Goal: Transaction & Acquisition: Subscribe to service/newsletter

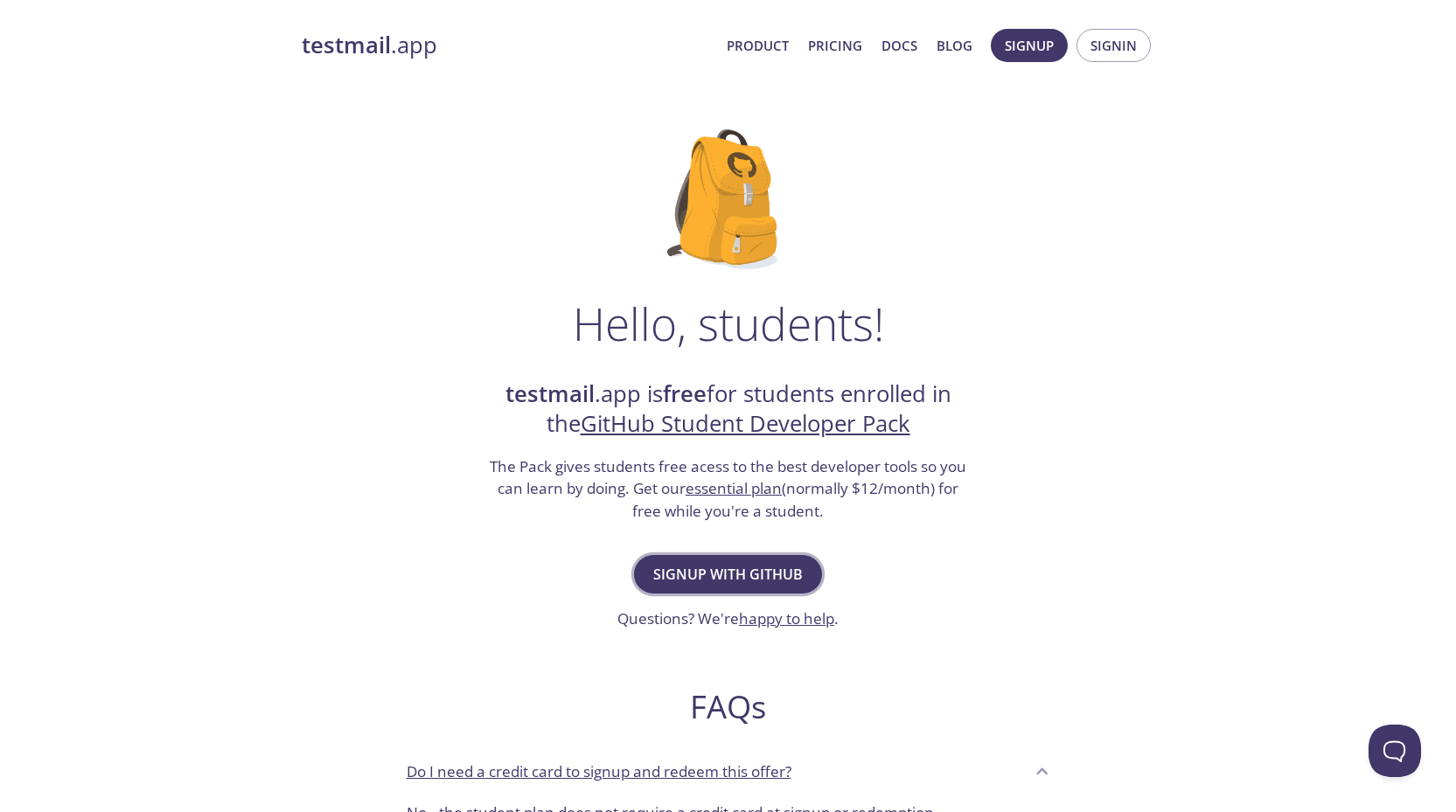
click at [769, 568] on span "Signup with GitHub" at bounding box center [728, 574] width 150 height 25
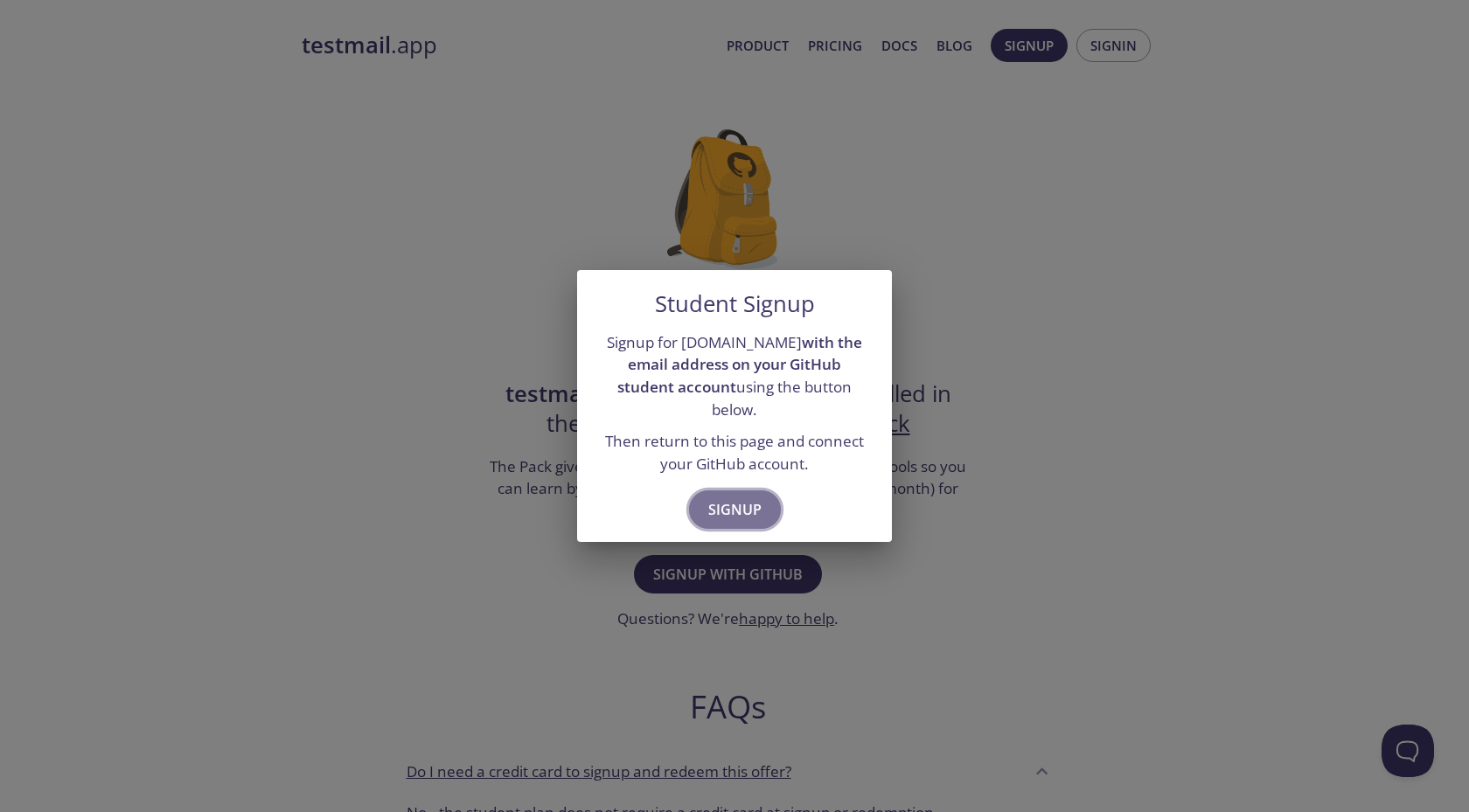
click at [693, 490] on button "Signup" at bounding box center [734, 510] width 92 height 38
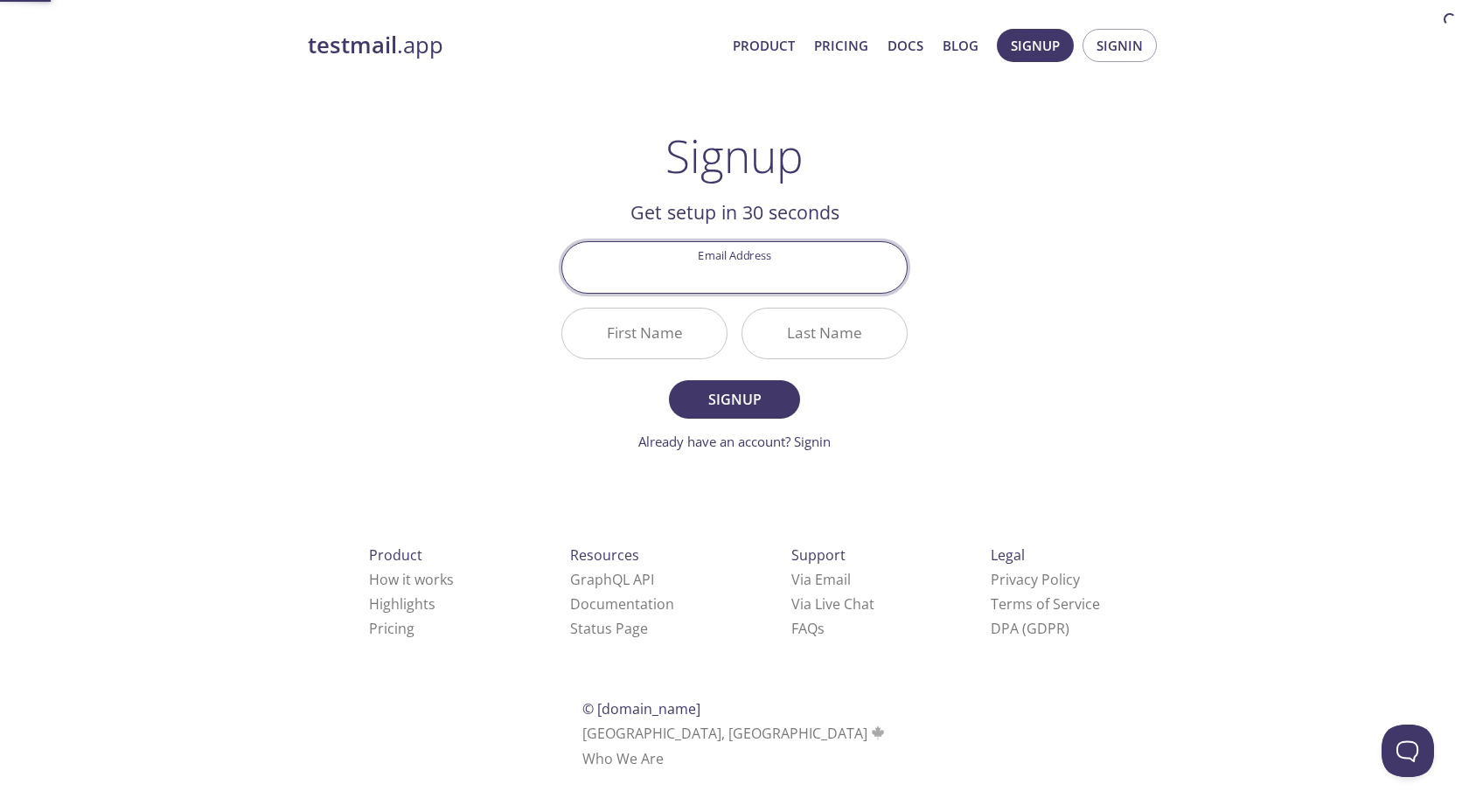
click at [718, 499] on div "Product How it works Highlights Pricing Resources GraphQL API Documentation Sta…" at bounding box center [734, 657] width 909 height 326
click at [780, 283] on input "Email Address" at bounding box center [734, 267] width 344 height 50
type input "[EMAIL_ADDRESS][DOMAIN_NAME]"
click at [690, 344] on input "First Name" at bounding box center [644, 333] width 164 height 50
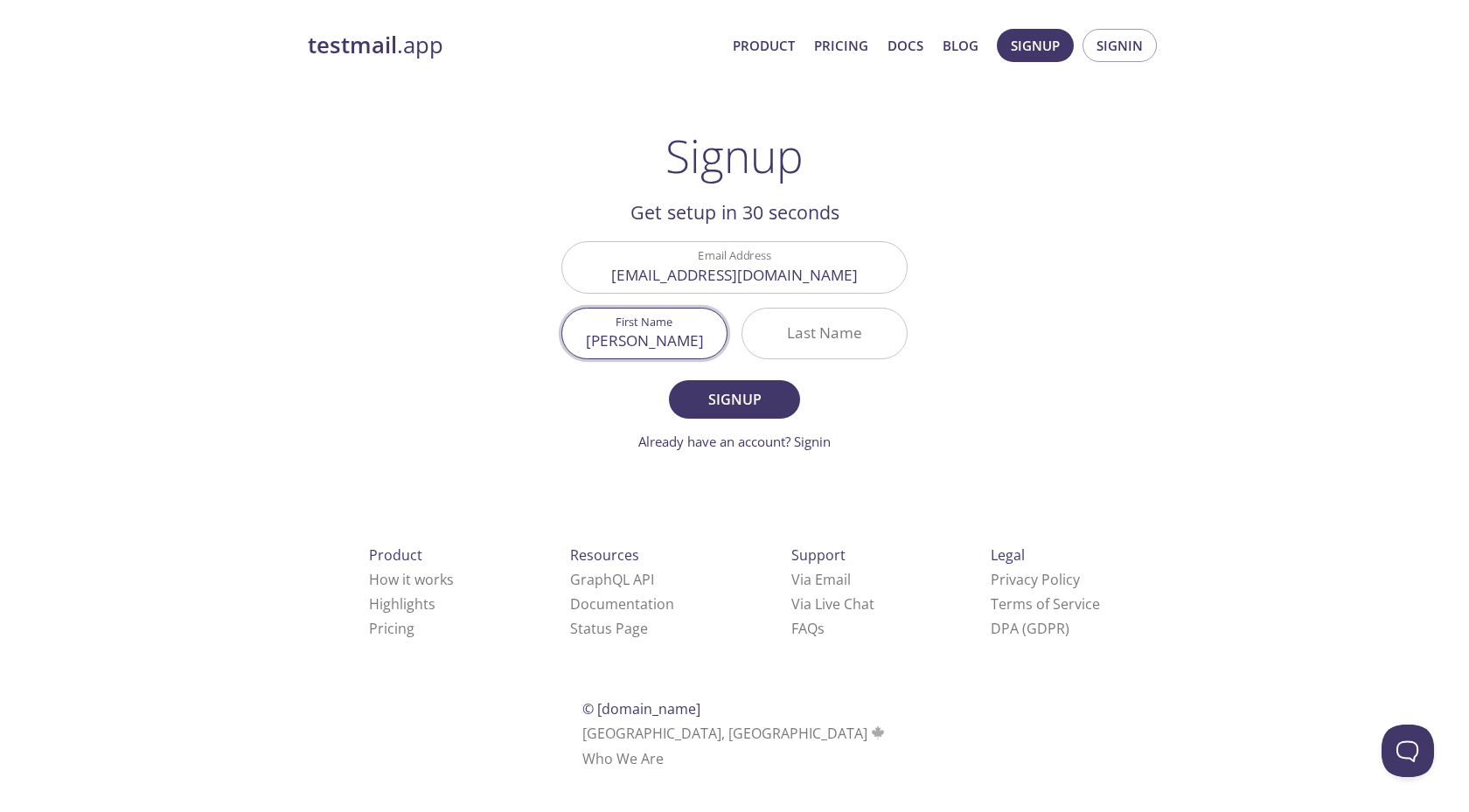
type input "[PERSON_NAME]"
type input "Fouad"
click at [703, 388] on span "Signup" at bounding box center [734, 399] width 92 height 25
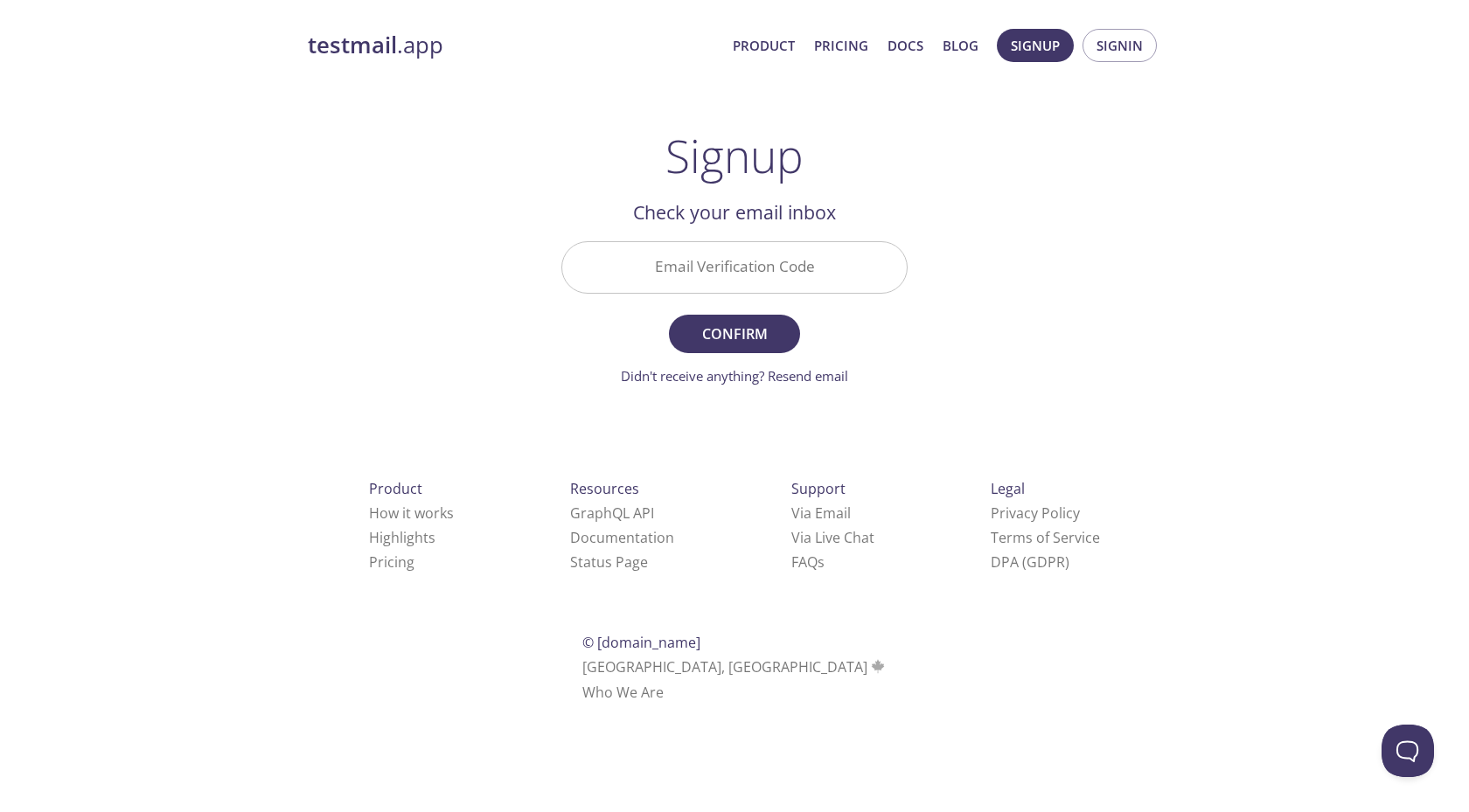
click at [833, 261] on input "Email Verification Code" at bounding box center [734, 267] width 344 height 50
paste input "6W52NJT"
type input "6W52NJT"
click at [755, 337] on span "Confirm" at bounding box center [734, 333] width 92 height 25
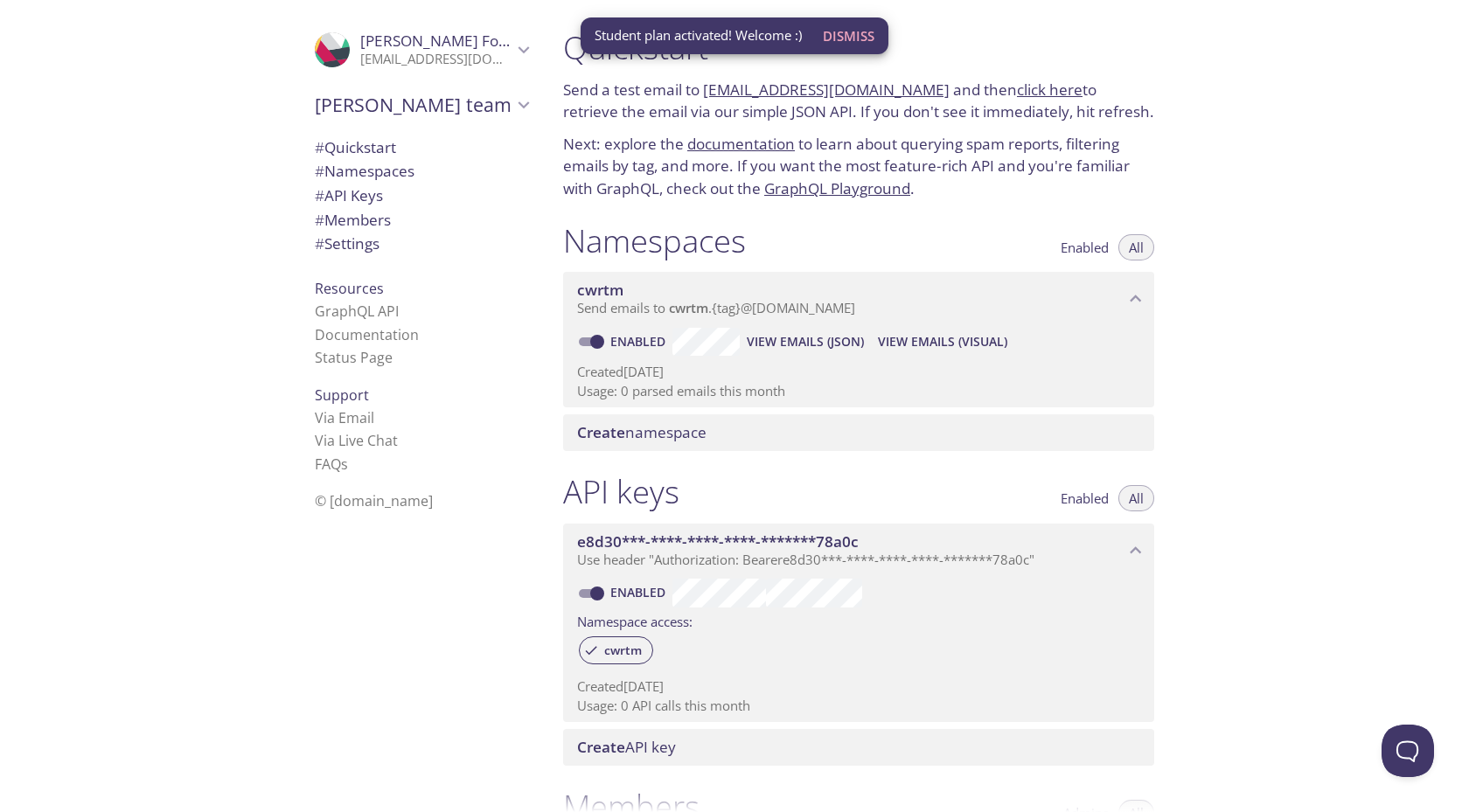
click at [859, 37] on span "Dismiss" at bounding box center [849, 36] width 51 height 23
